Goal: Task Accomplishment & Management: Manage account settings

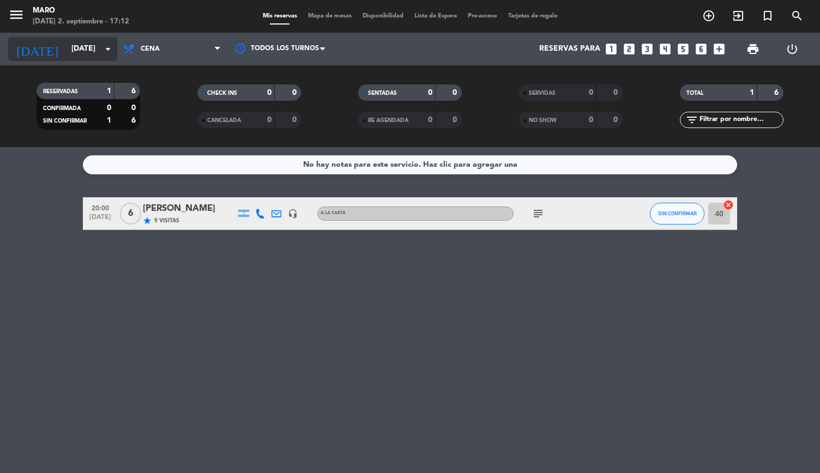
click at [76, 58] on input "[DATE]" at bounding box center [118, 49] width 104 height 20
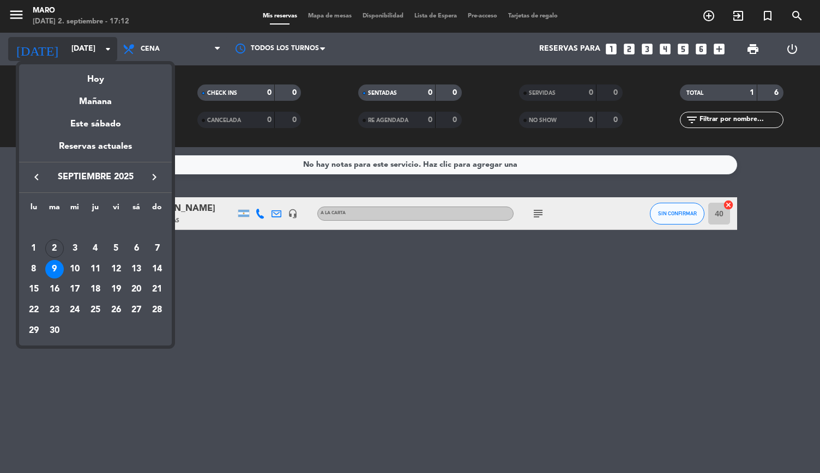
click at [76, 58] on div at bounding box center [410, 236] width 820 height 473
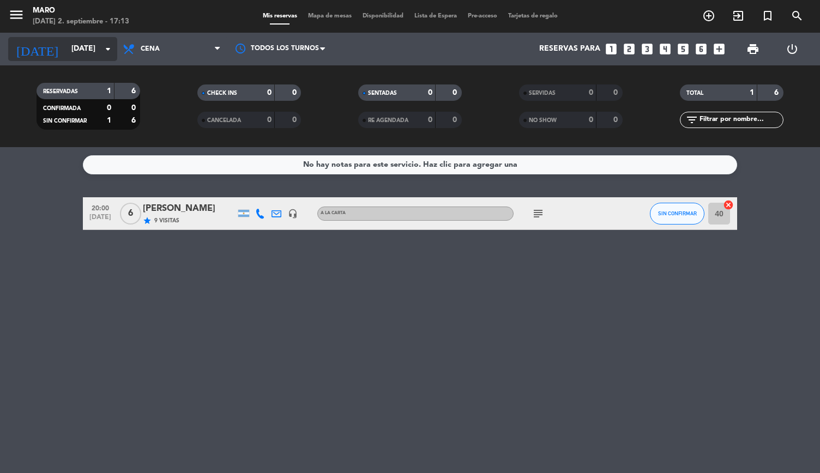
click at [76, 58] on input "[DATE]" at bounding box center [118, 49] width 104 height 20
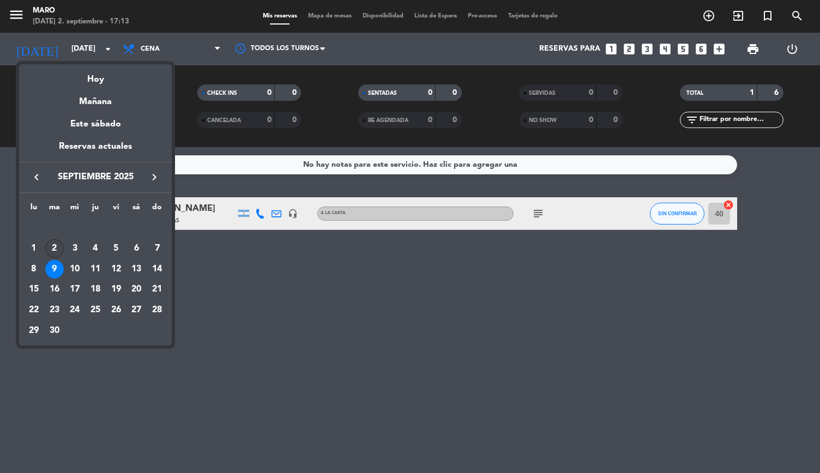
click at [55, 246] on div "2" at bounding box center [54, 248] width 19 height 19
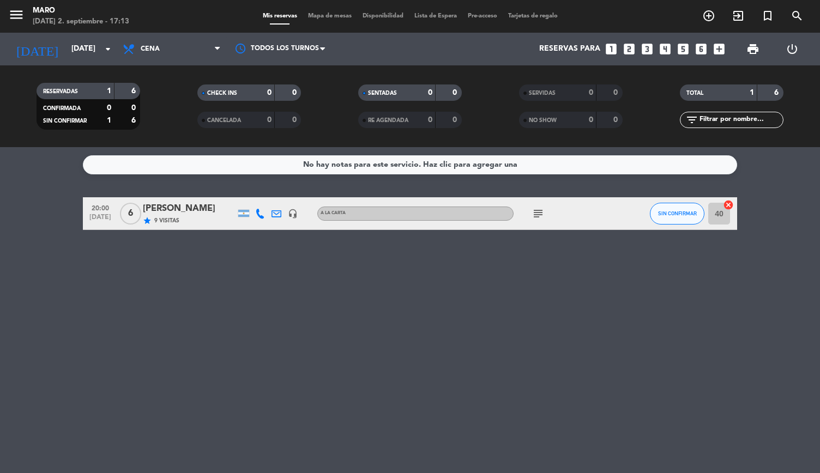
type input "[DATE]"
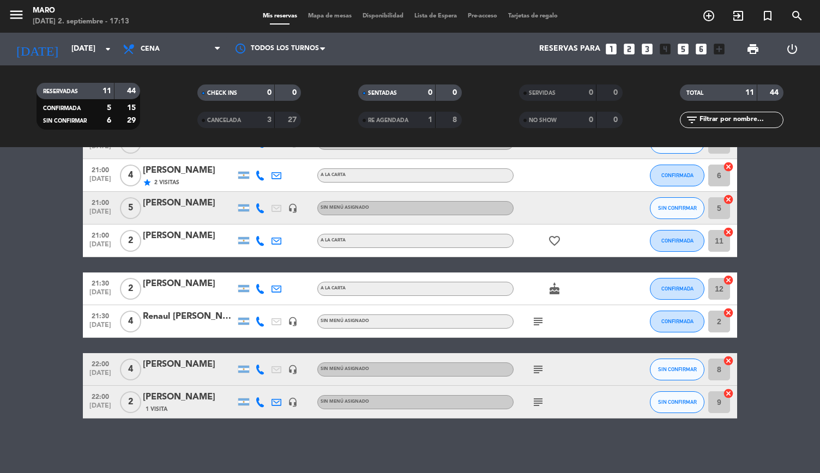
scroll to position [184, 0]
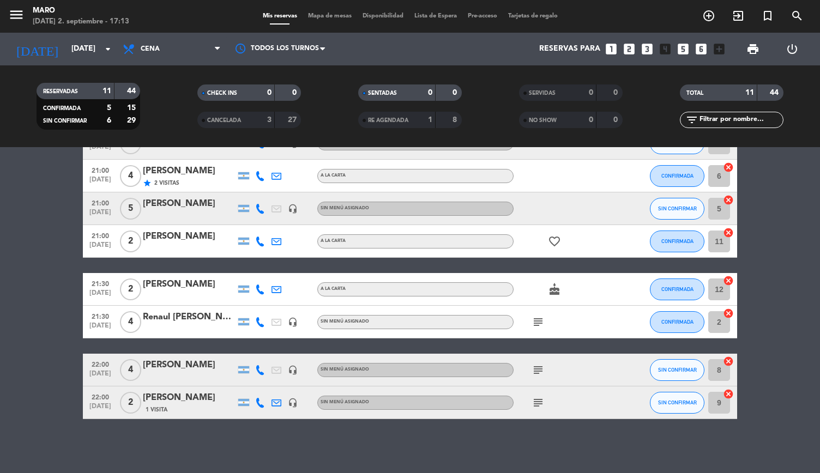
click at [183, 395] on div "[PERSON_NAME]" at bounding box center [189, 398] width 93 height 14
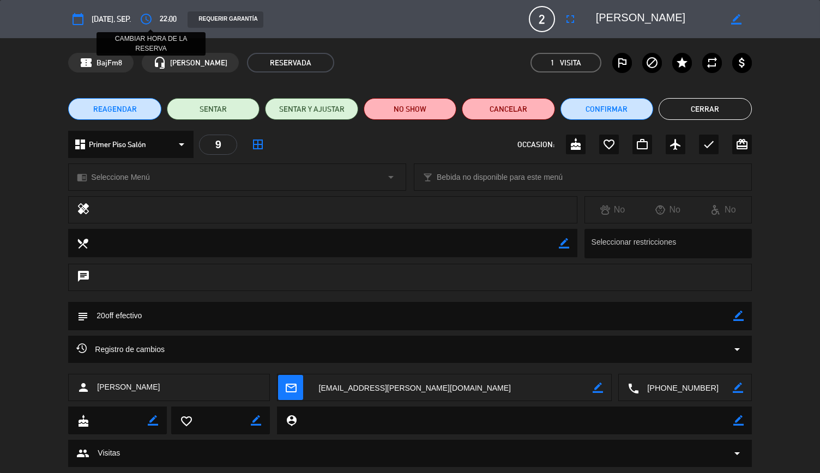
click at [153, 20] on icon "access_time" at bounding box center [146, 19] width 13 height 13
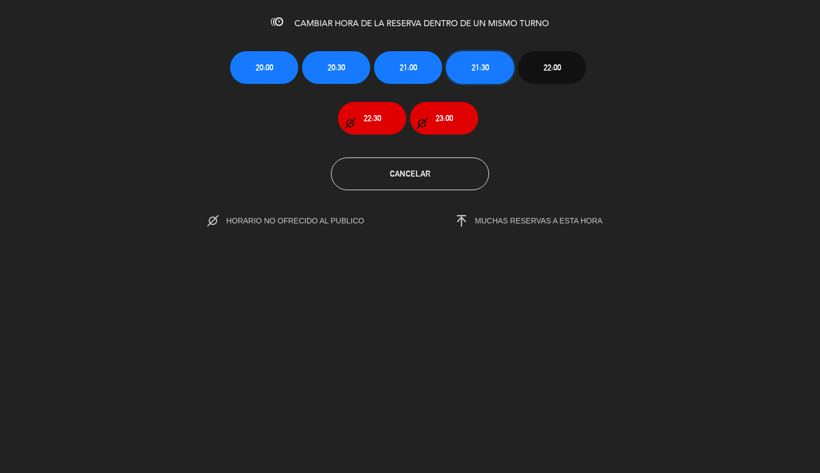
click at [484, 70] on span "21:30" at bounding box center [480, 67] width 17 height 13
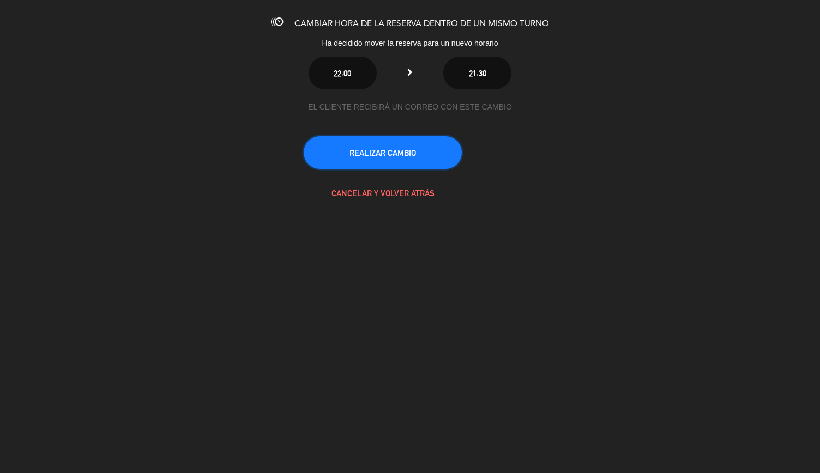
click at [400, 161] on button "REALIZAR CAMBIO" at bounding box center [383, 152] width 158 height 33
